Goal: Find specific page/section: Find specific page/section

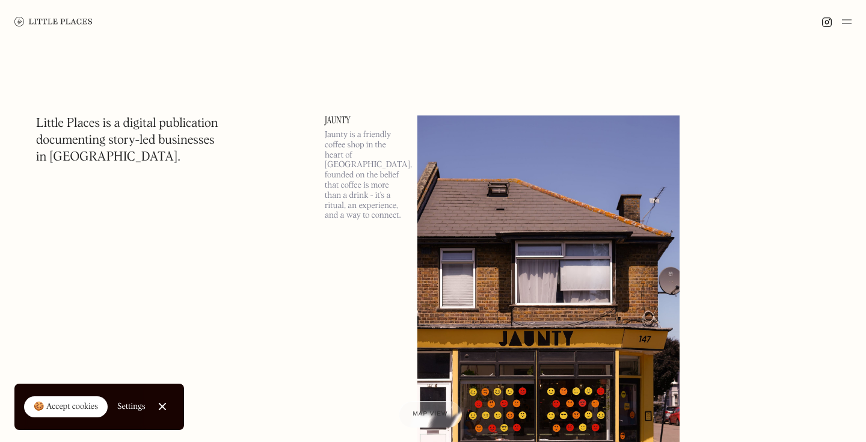
click at [846, 23] on img at bounding box center [847, 21] width 10 height 14
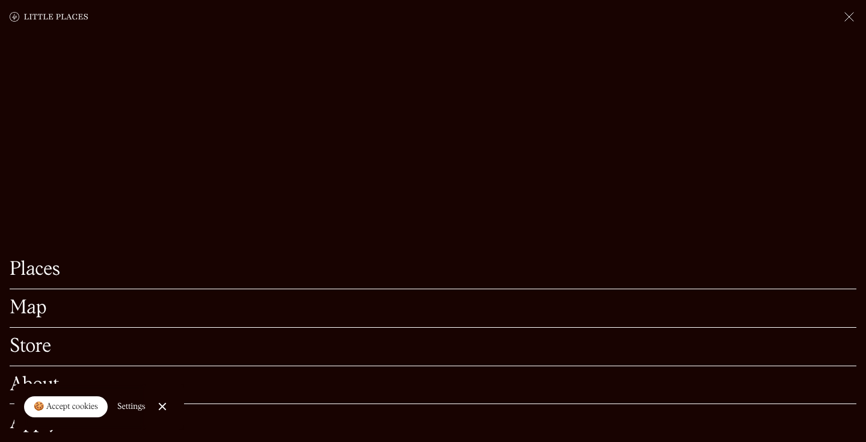
scroll to position [237, 0]
click at [195, 314] on link "Map" at bounding box center [433, 308] width 846 height 19
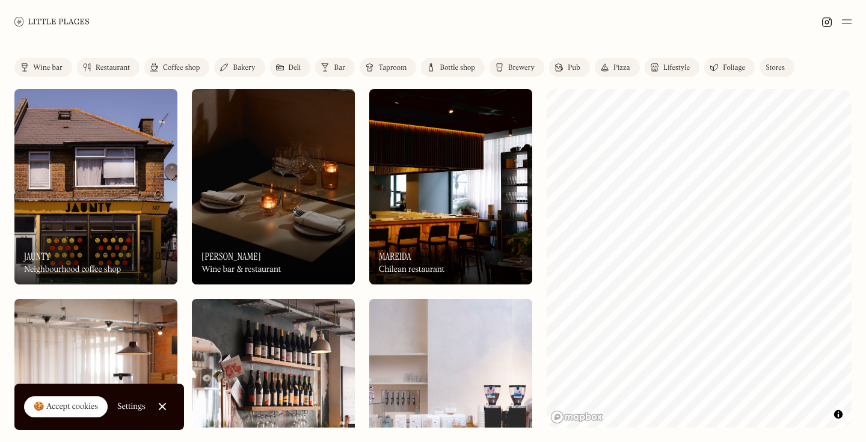
click at [105, 61] on link "Restaurant" at bounding box center [108, 67] width 63 height 19
click at [105, 67] on div "Restaurant" at bounding box center [113, 67] width 34 height 7
click at [854, 267] on div "Label Wine bar Restaurant Coffee shop Bakery Deli Bar Taproom Bottle shop Brewe…" at bounding box center [433, 242] width 866 height 399
